Goal: Task Accomplishment & Management: Manage account settings

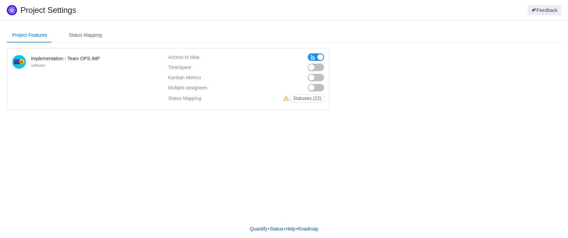
click at [317, 71] on div "Access to data TimeSpent TimeSpent Kanban Metrics Kanban Metrics Multiple assig…" at bounding box center [246, 79] width 156 height 52
click at [323, 65] on button "button" at bounding box center [316, 66] width 16 height 7
click at [319, 77] on button "button" at bounding box center [316, 77] width 16 height 7
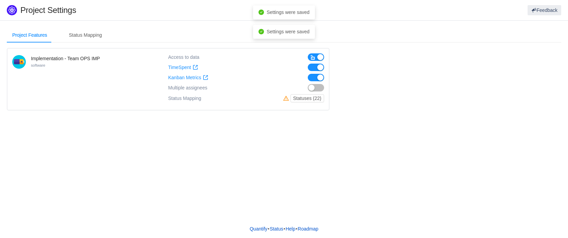
click at [233, 170] on div "Project Features Status Mapping Implementation - Team OPS IMP software Access t…" at bounding box center [284, 119] width 568 height 199
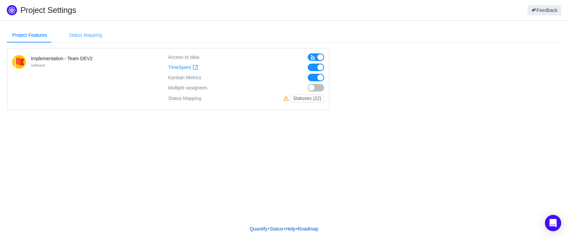
click at [81, 34] on div "Status Mapping" at bounding box center [85, 35] width 44 height 15
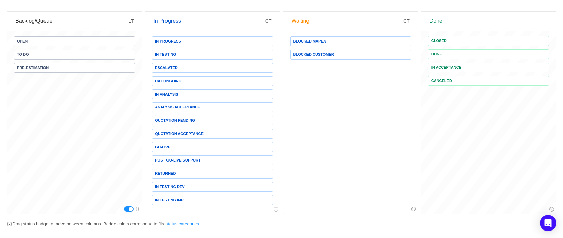
scroll to position [66, 0]
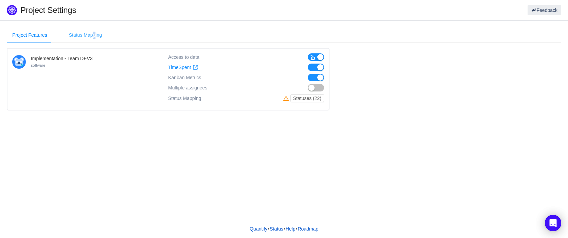
click at [92, 33] on div "Status Mapping" at bounding box center [85, 35] width 44 height 15
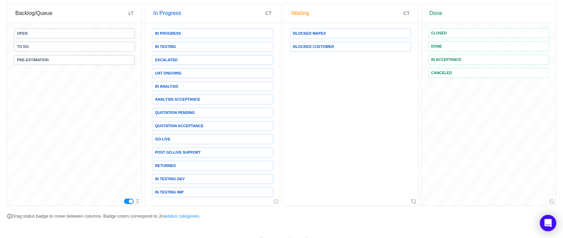
scroll to position [66, 0]
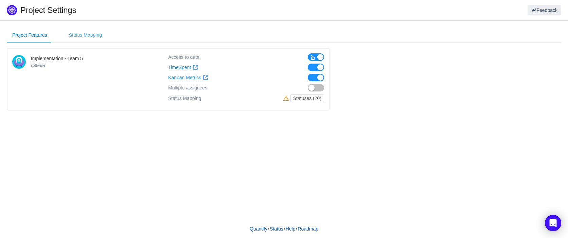
click at [81, 33] on div "Status Mapping" at bounding box center [85, 35] width 44 height 15
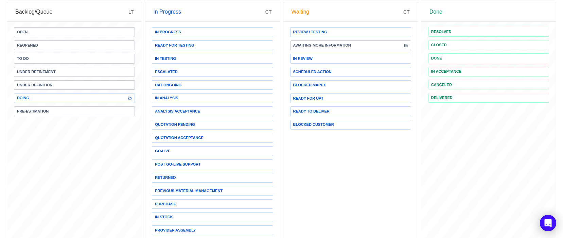
scroll to position [68, 0]
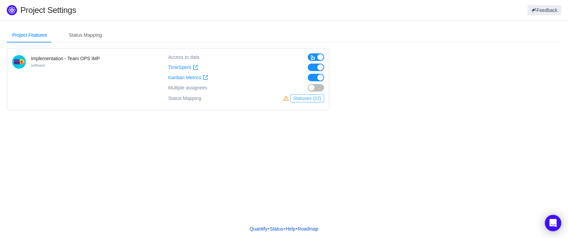
click at [299, 98] on button "Statuses (22)" at bounding box center [307, 98] width 34 height 8
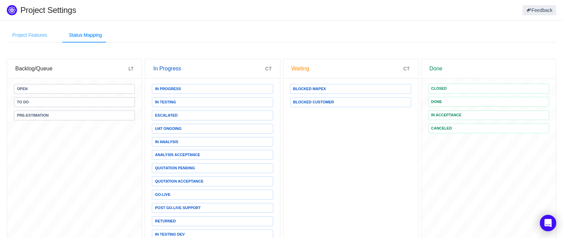
click at [36, 35] on div "Project Features" at bounding box center [30, 35] width 46 height 15
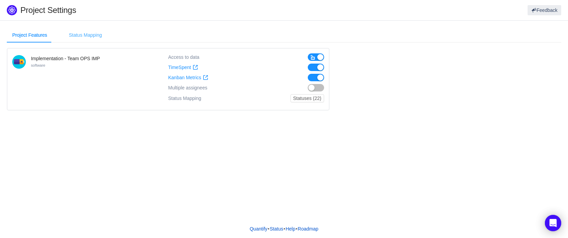
click at [75, 35] on div "Status Mapping" at bounding box center [85, 35] width 44 height 15
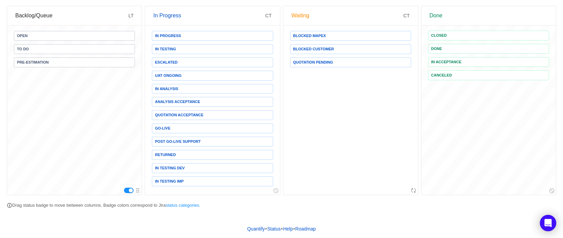
scroll to position [66, 0]
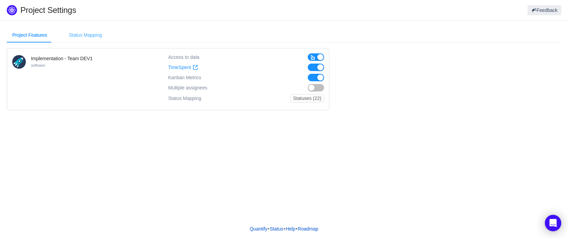
click at [75, 36] on div "Status Mapping" at bounding box center [85, 35] width 44 height 15
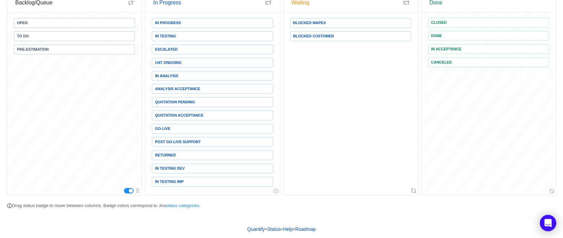
scroll to position [66, 0]
